Goal: Information Seeking & Learning: Learn about a topic

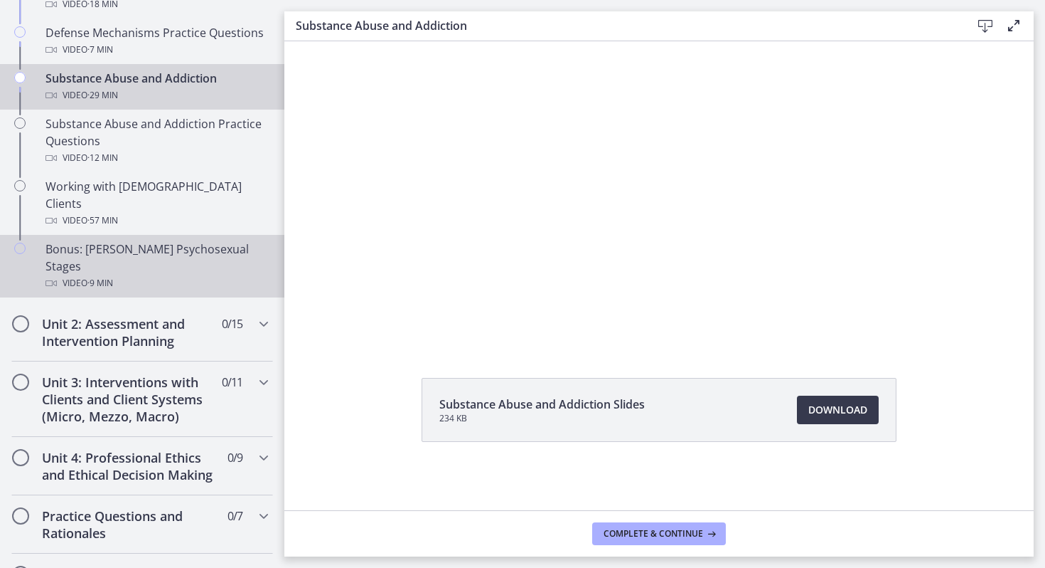
scroll to position [922, 0]
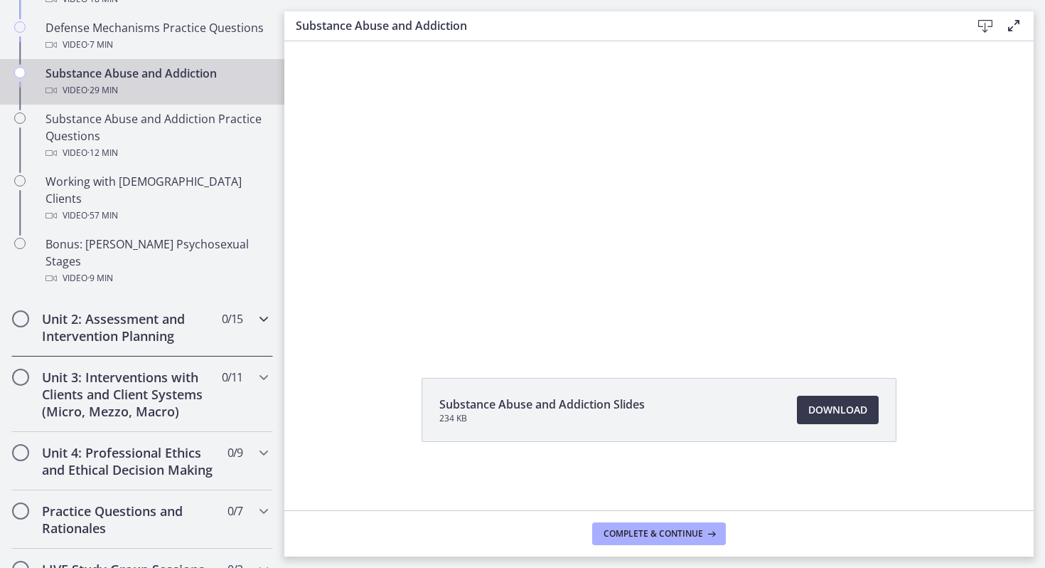
click at [176, 310] on h2 "Unit 2: Assessment and Intervention Planning" at bounding box center [129, 327] width 174 height 34
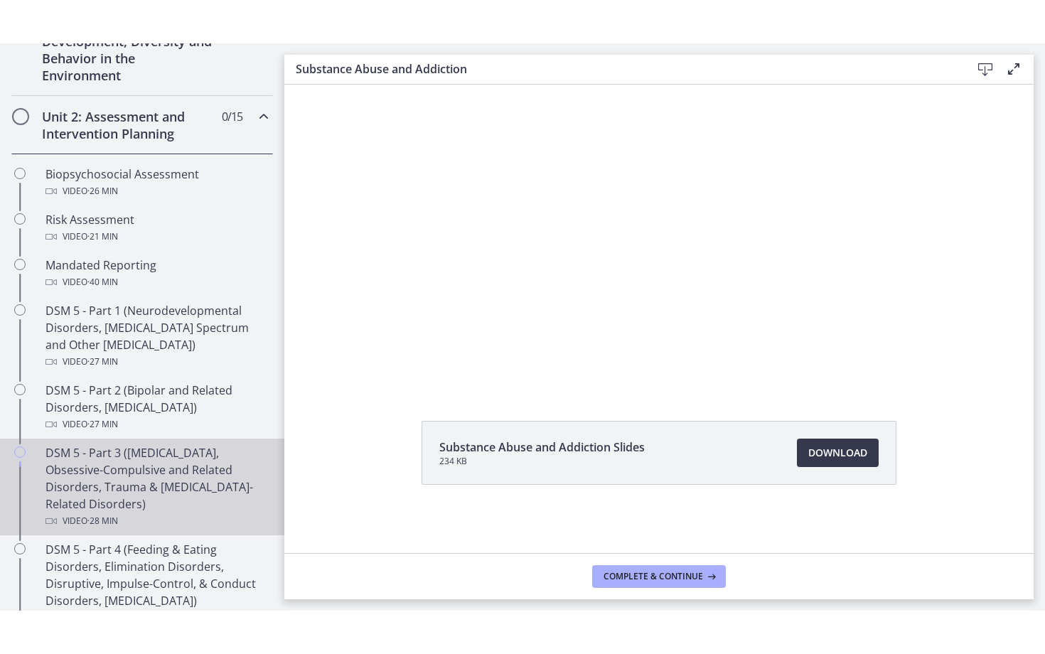
scroll to position [446, 0]
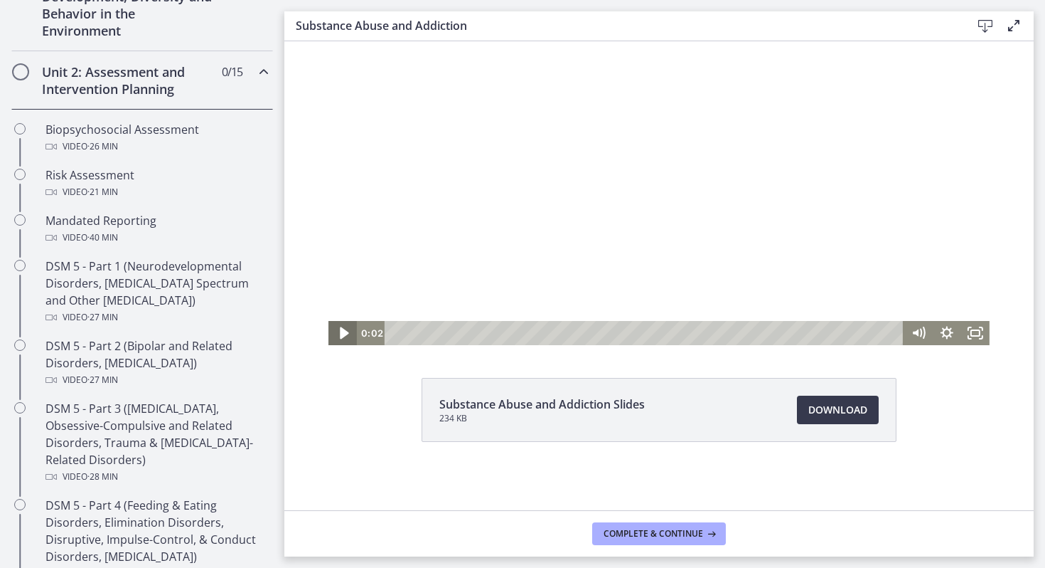
click at [337, 331] on icon "Play Video" at bounding box center [344, 333] width 34 height 29
click at [942, 328] on icon "Show settings menu" at bounding box center [947, 333] width 28 height 24
click at [972, 330] on rect "Fullscreen" at bounding box center [976, 332] width 10 height 7
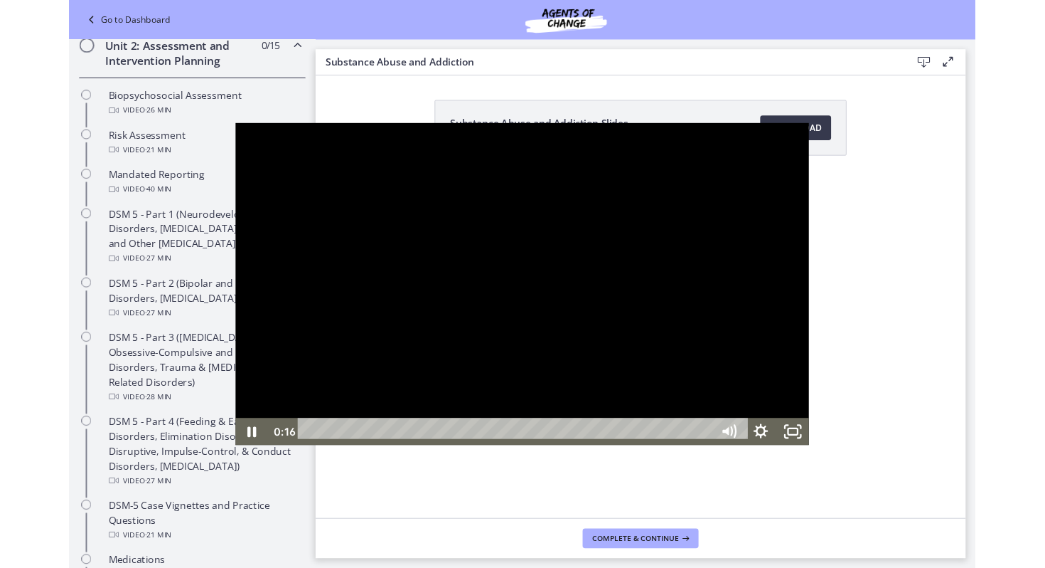
scroll to position [380, 0]
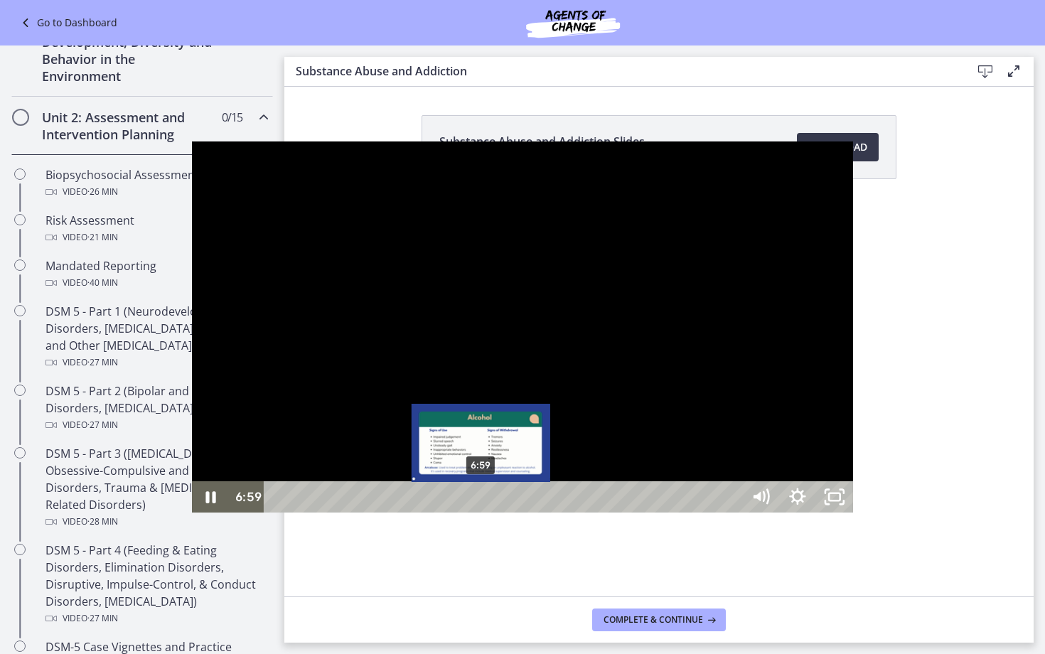
click at [290, 513] on div "6:59" at bounding box center [505, 496] width 455 height 31
click at [474, 503] on div "Playbar" at bounding box center [479, 497] width 11 height 11
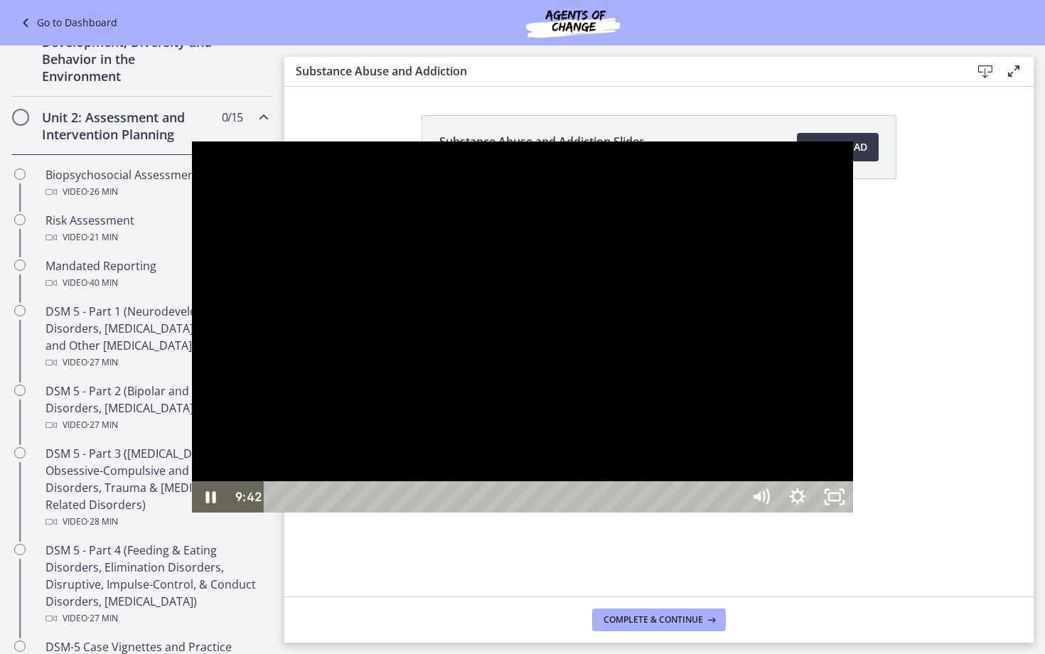
click at [328, 142] on div at bounding box center [522, 328] width 661 height 372
click at [857, 516] on icon "Unfullscreen" at bounding box center [835, 498] width 44 height 38
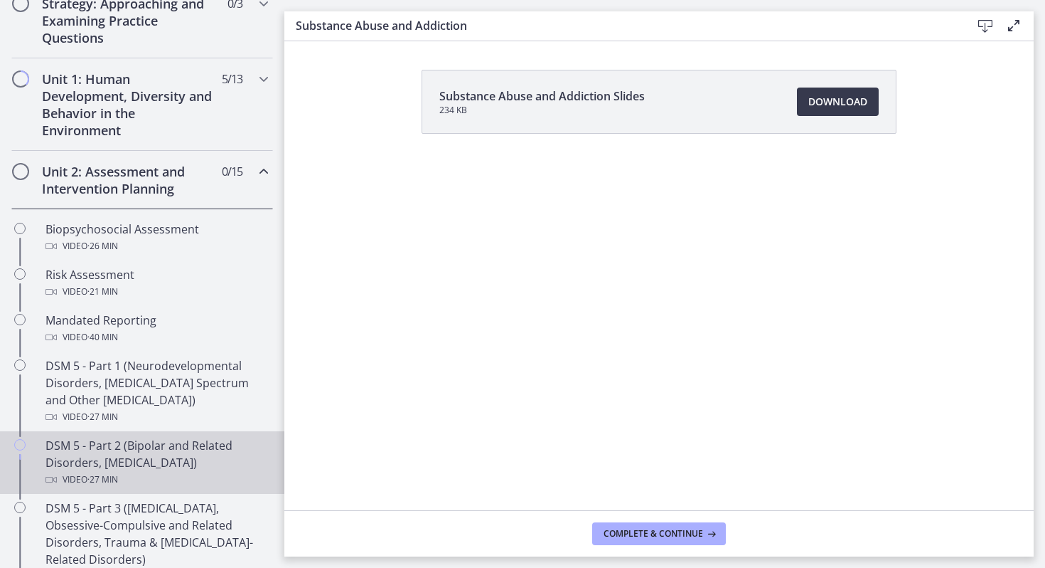
scroll to position [285, 0]
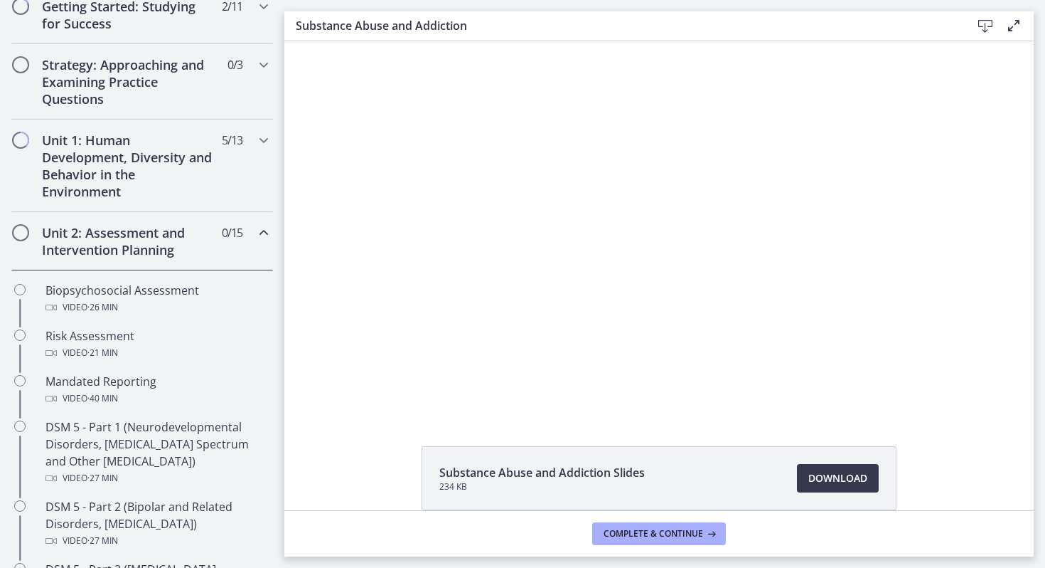
click at [223, 230] on span "0 / 15 Completed" at bounding box center [232, 232] width 21 height 17
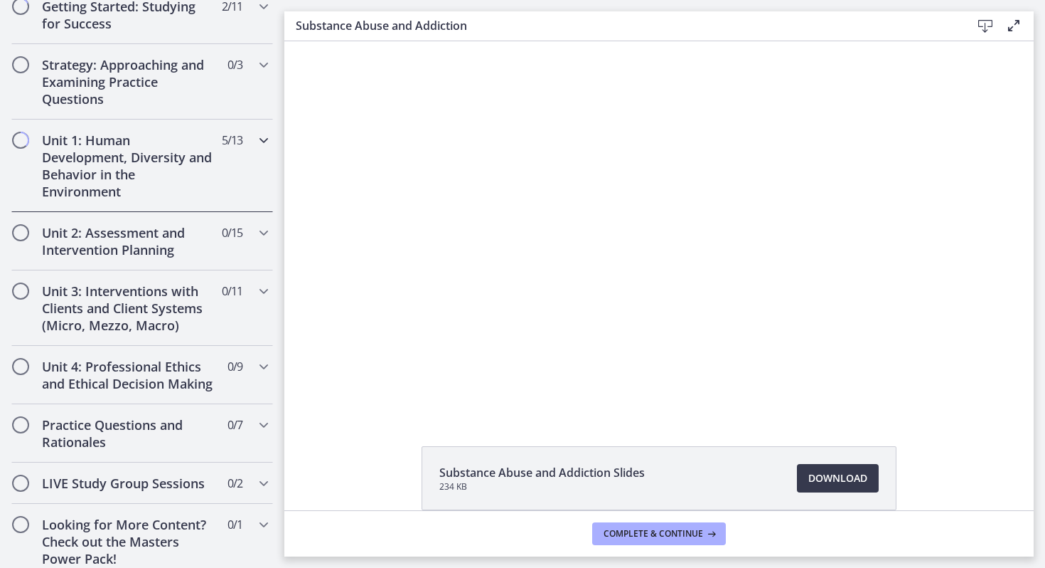
click at [219, 186] on div "Unit 1: Human Development, Diversity and Behavior in the Environment 5 / 13 Com…" at bounding box center [142, 165] width 262 height 92
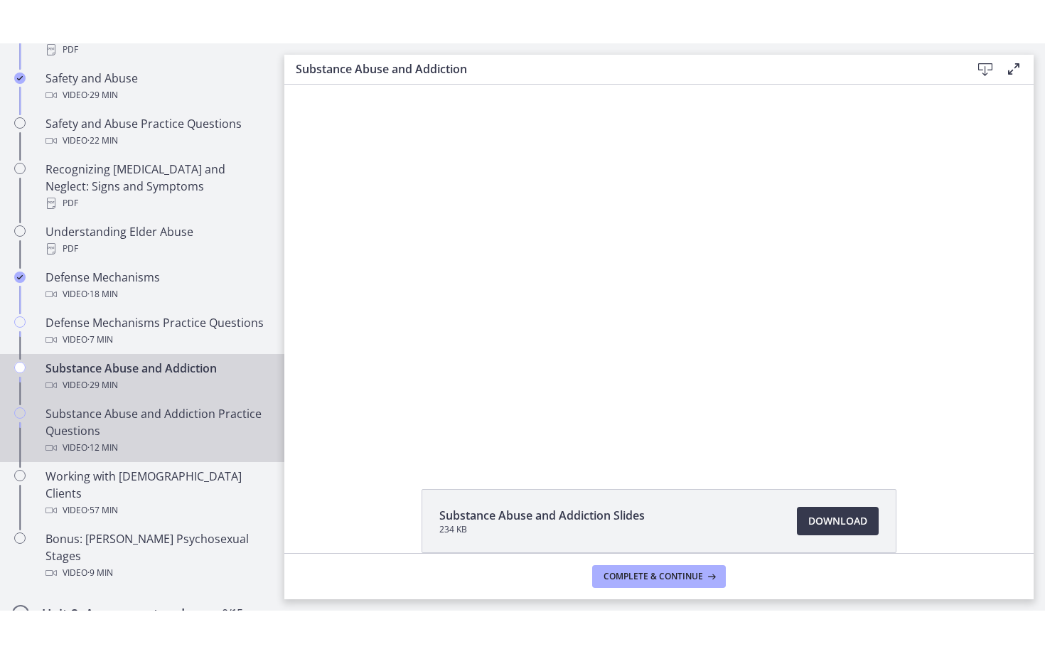
scroll to position [671, 0]
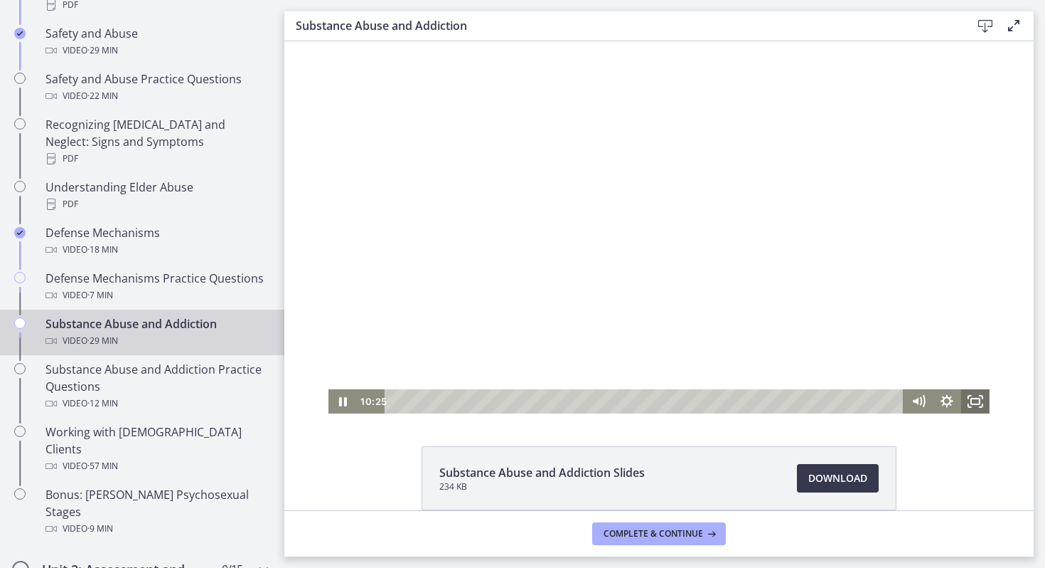
click at [976, 404] on rect "Fullscreen" at bounding box center [975, 401] width 9 height 6
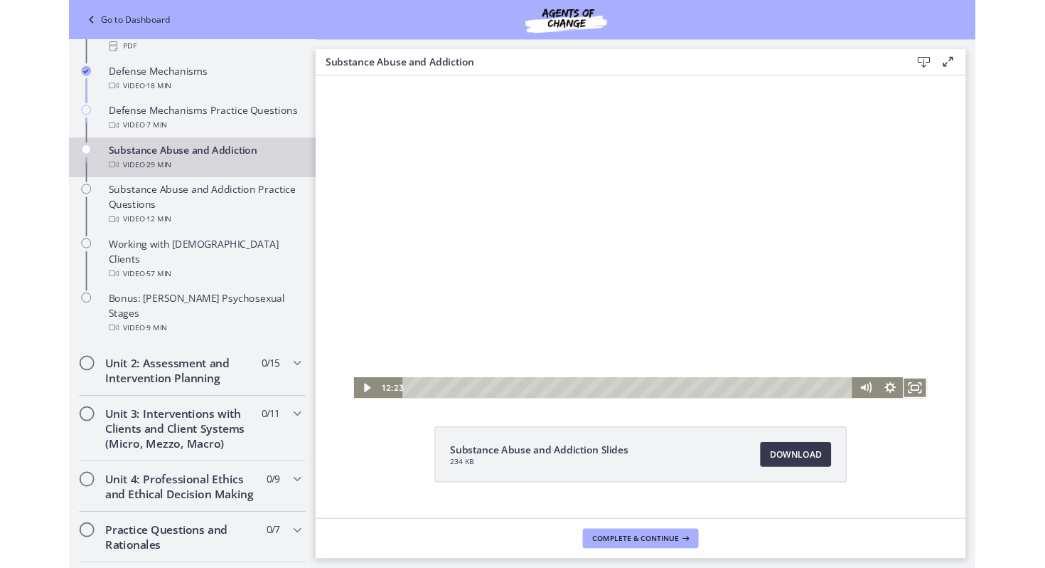
scroll to position [868, 0]
